Goal: Find specific page/section: Find specific page/section

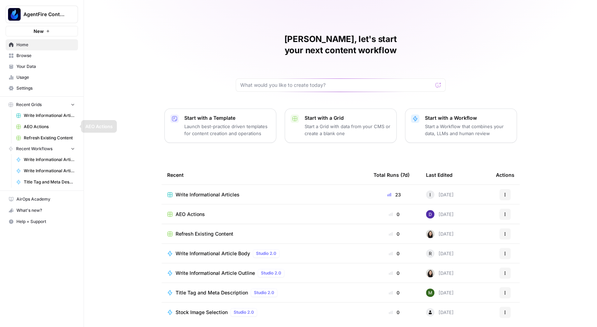
click at [35, 54] on span "Browse" at bounding box center [45, 55] width 58 height 6
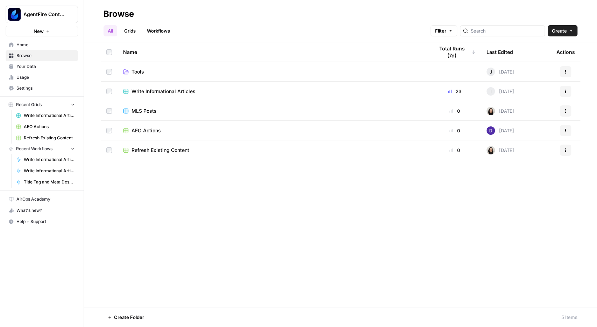
click at [148, 130] on span "AEO Actions" at bounding box center [145, 130] width 29 height 7
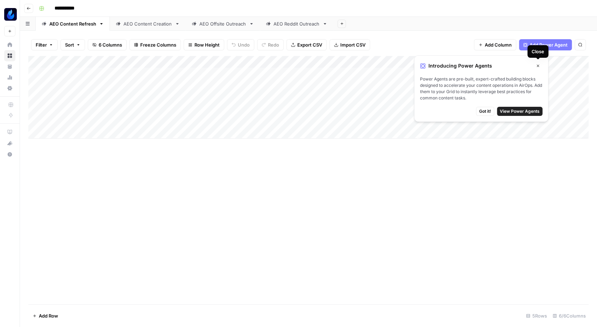
click at [551, 42] on span "Add Power Agent" at bounding box center [548, 44] width 38 height 7
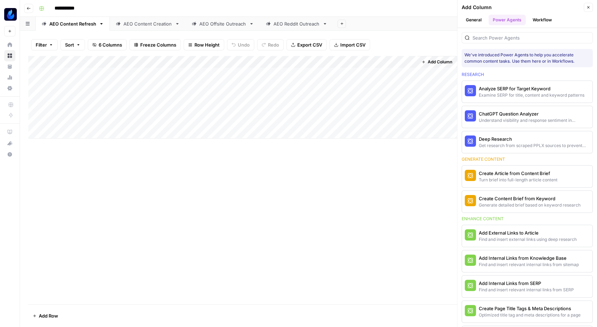
drag, startPoint x: 589, startPoint y: 7, endPoint x: 584, endPoint y: 9, distance: 5.2
click at [589, 7] on icon "button" at bounding box center [588, 7] width 4 height 4
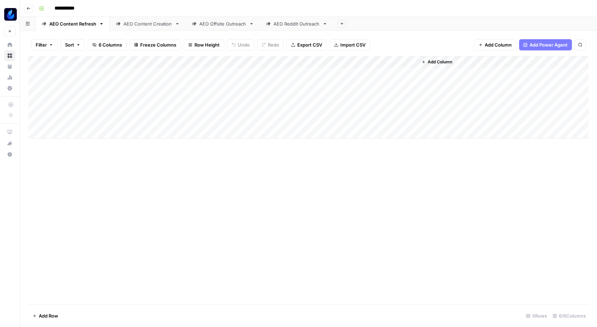
click at [30, 8] on icon "button" at bounding box center [29, 8] width 4 height 4
